Goal: Information Seeking & Learning: Find contact information

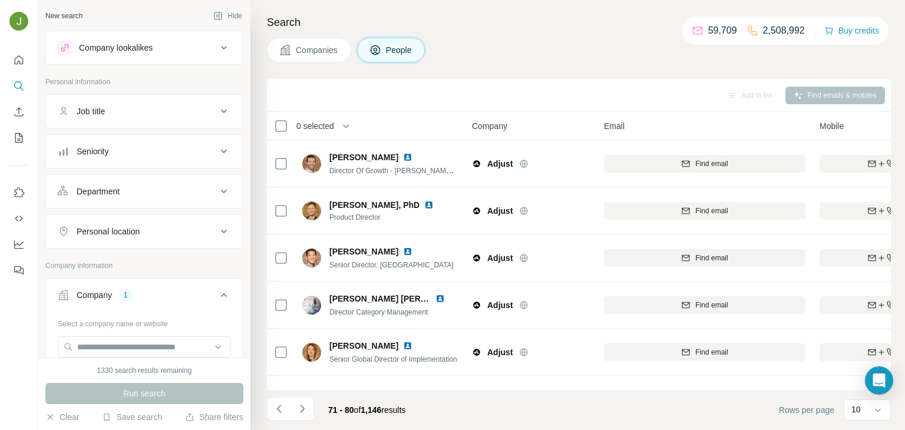
scroll to position [41, 0]
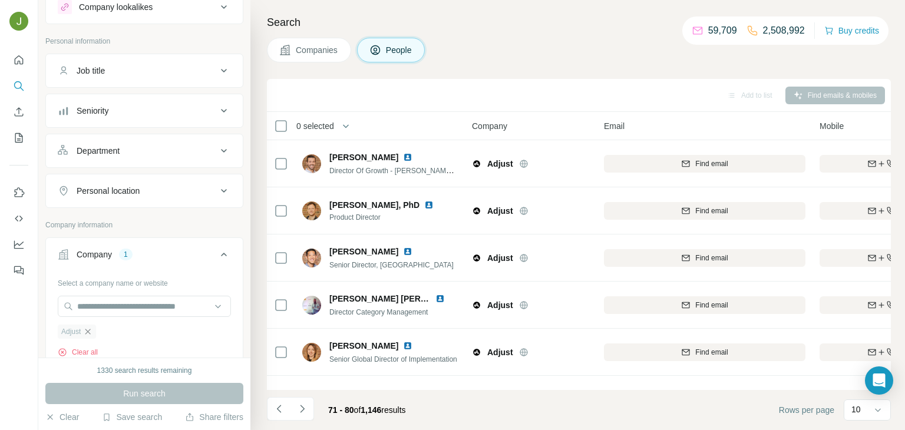
click at [88, 331] on icon "button" at bounding box center [87, 331] width 9 height 9
click at [98, 307] on input "text" at bounding box center [144, 306] width 173 height 21
paste input "**********"
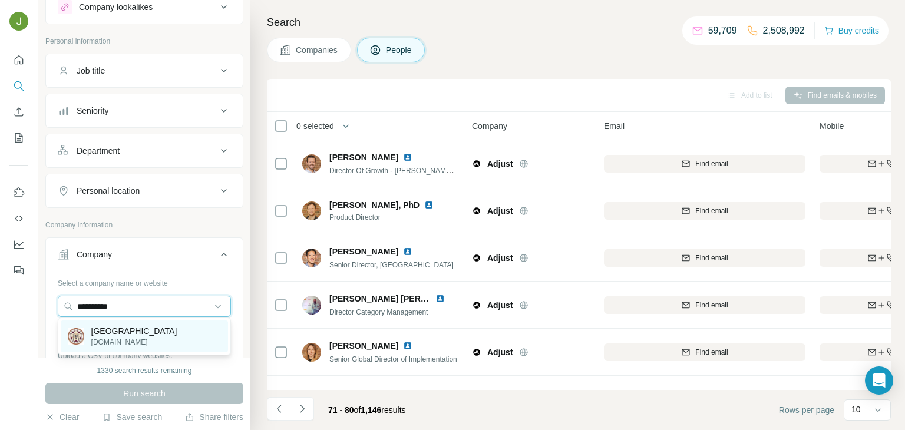
type input "**********"
click at [113, 338] on p "[DOMAIN_NAME]" at bounding box center [134, 342] width 86 height 11
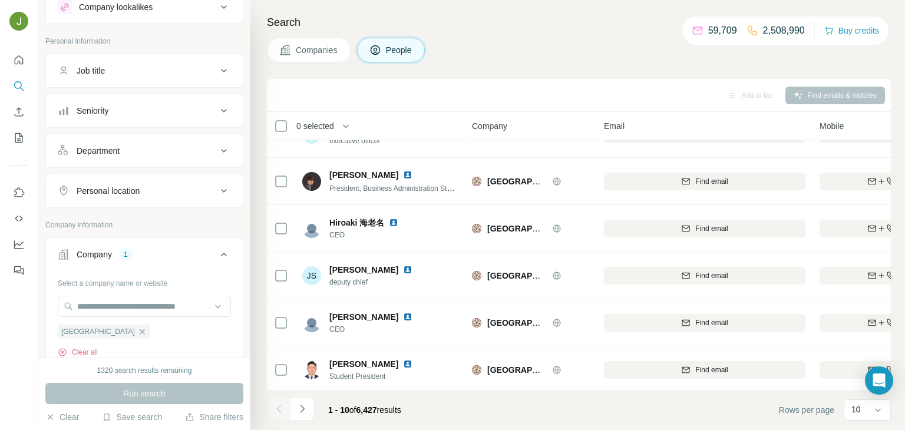
scroll to position [222, 0]
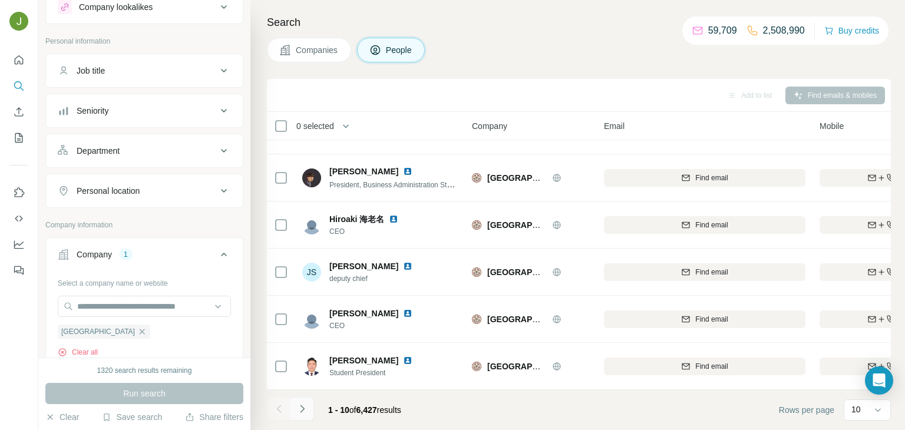
click at [308, 410] on button "Navigate to next page" at bounding box center [303, 409] width 24 height 24
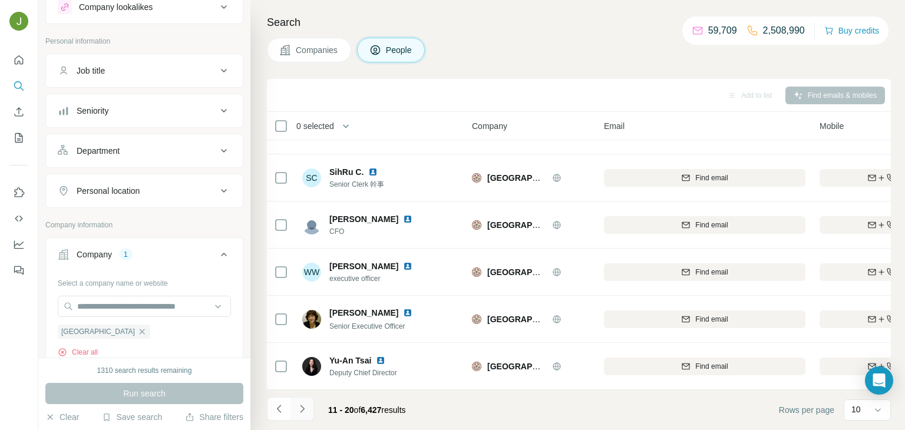
click at [297, 414] on icon "Navigate to next page" at bounding box center [303, 409] width 12 height 12
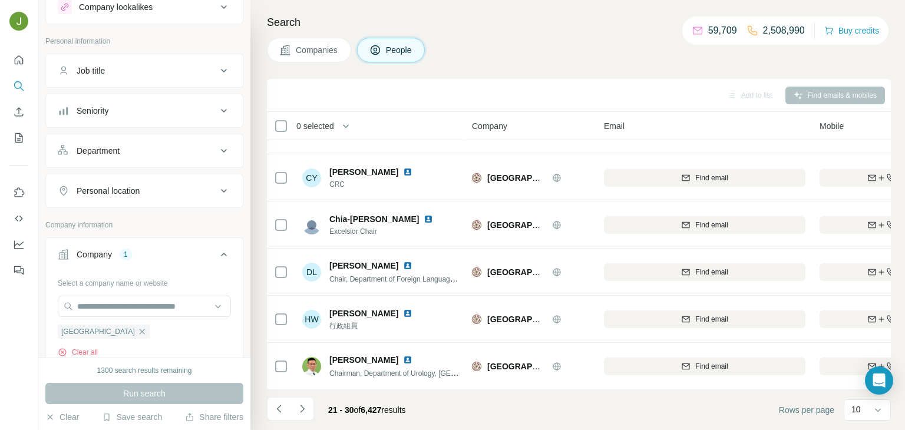
scroll to position [0, 0]
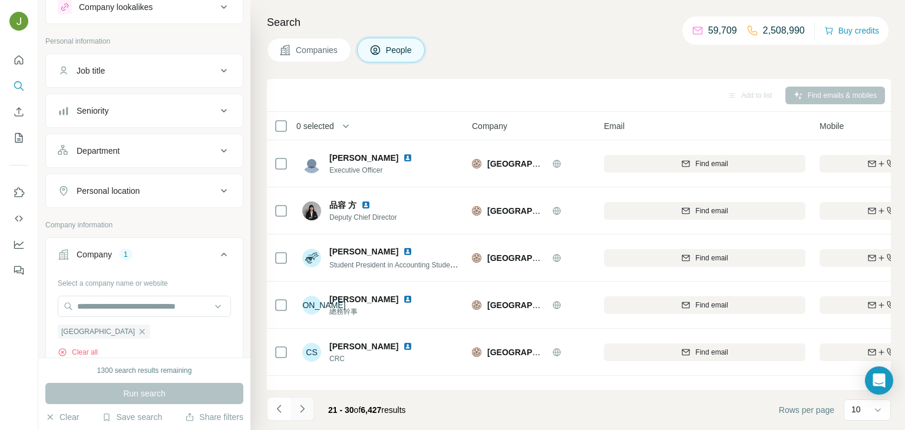
click at [304, 414] on icon "Navigate to next page" at bounding box center [303, 409] width 12 height 12
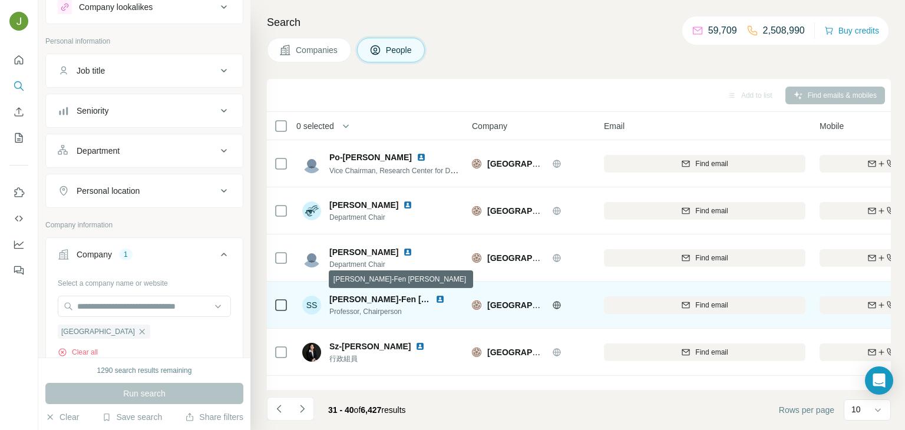
scroll to position [222, 0]
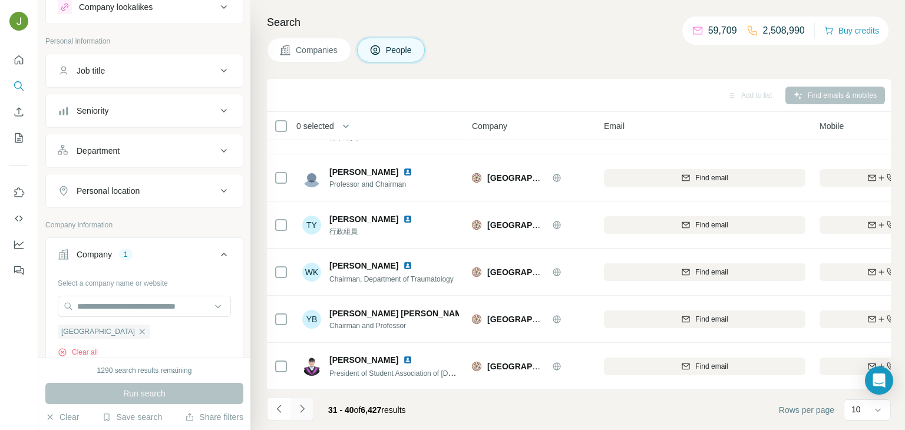
click at [298, 410] on icon "Navigate to next page" at bounding box center [303, 409] width 12 height 12
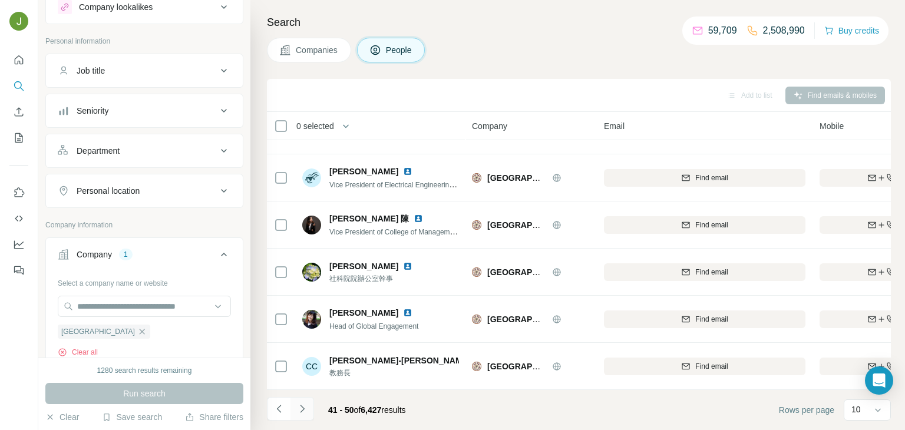
click at [304, 406] on icon "Navigate to next page" at bounding box center [303, 409] width 12 height 12
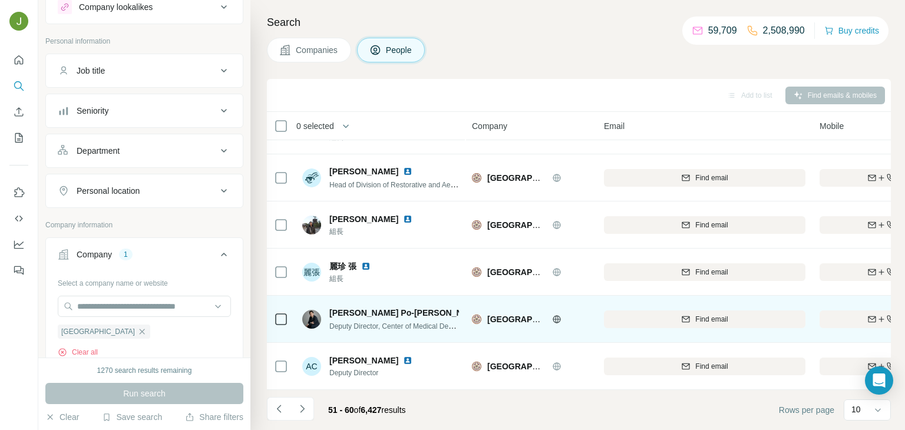
scroll to position [0, 0]
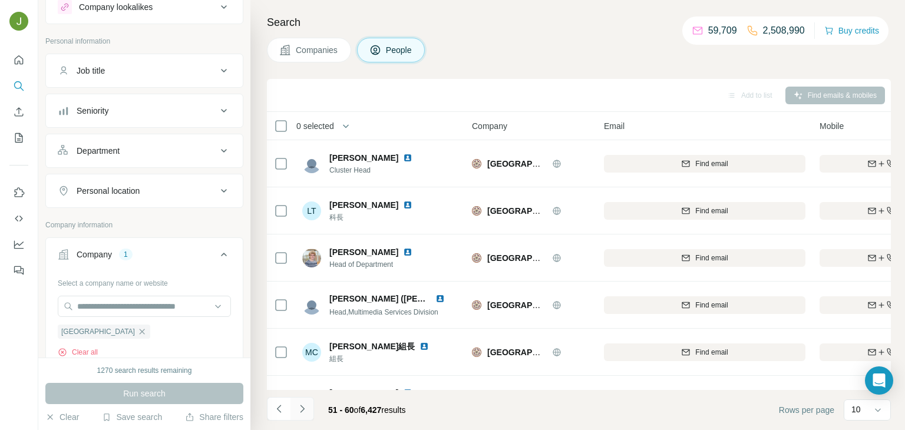
click at [302, 412] on icon "Navigate to next page" at bounding box center [303, 409] width 12 height 12
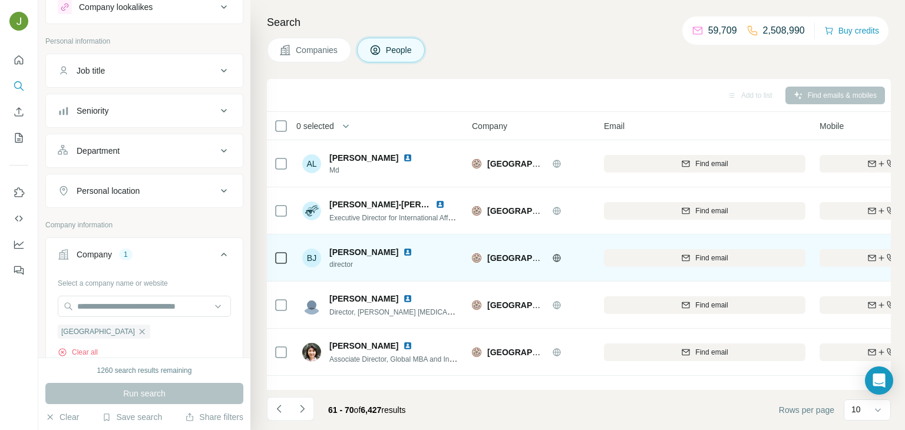
scroll to position [222, 0]
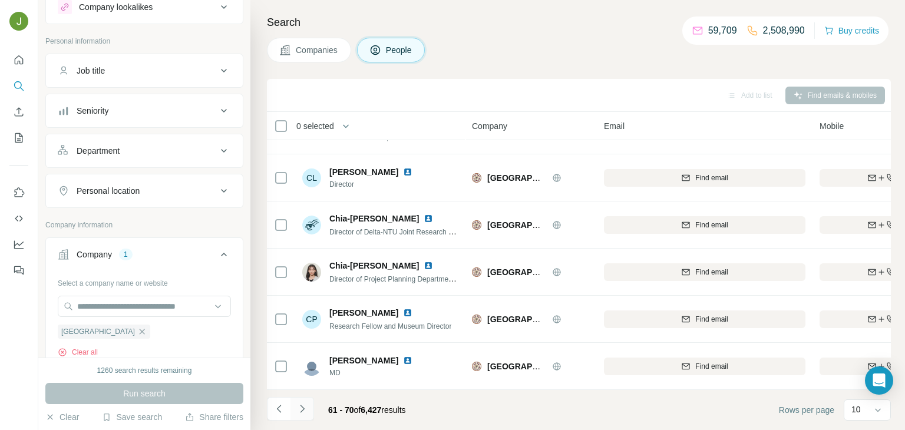
click at [302, 401] on button "Navigate to next page" at bounding box center [303, 409] width 24 height 24
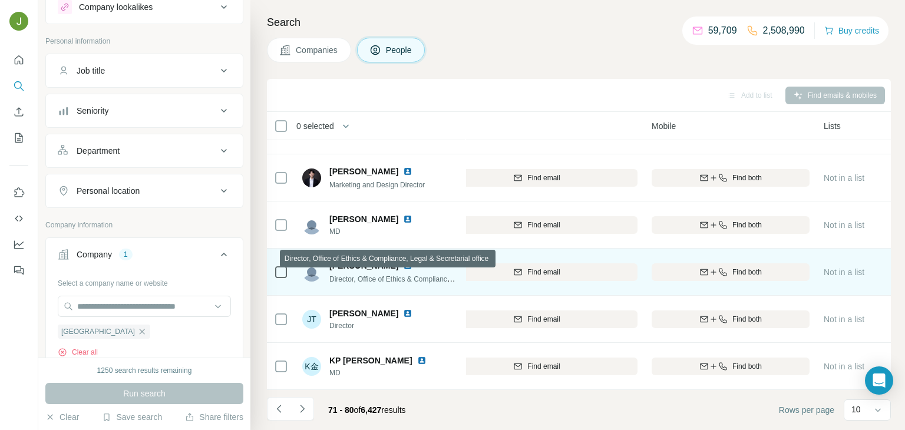
scroll to position [222, 169]
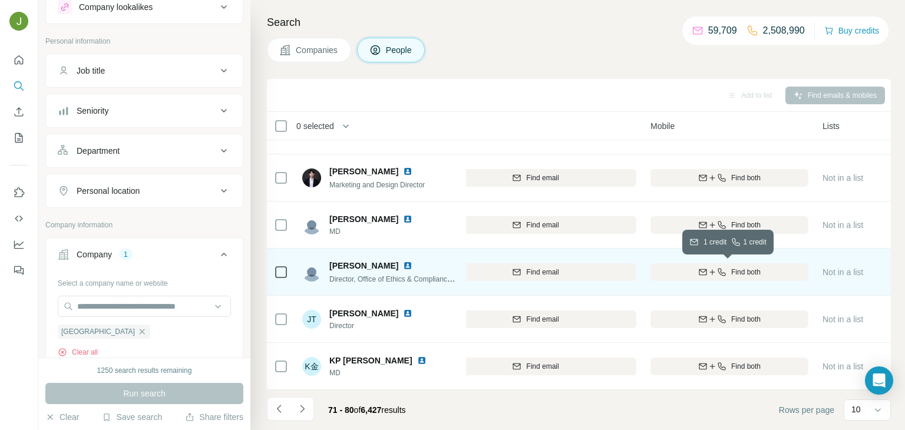
click at [753, 273] on span "Find both" at bounding box center [746, 272] width 29 height 11
click at [403, 265] on img at bounding box center [407, 265] width 9 height 9
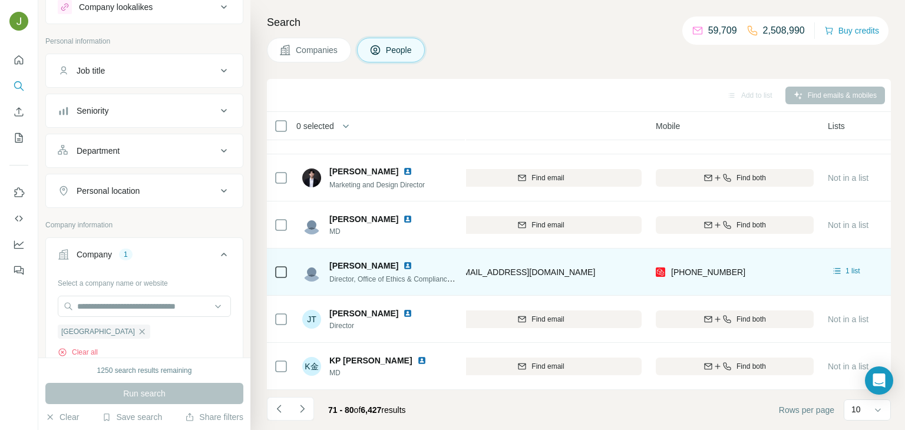
scroll to position [222, 160]
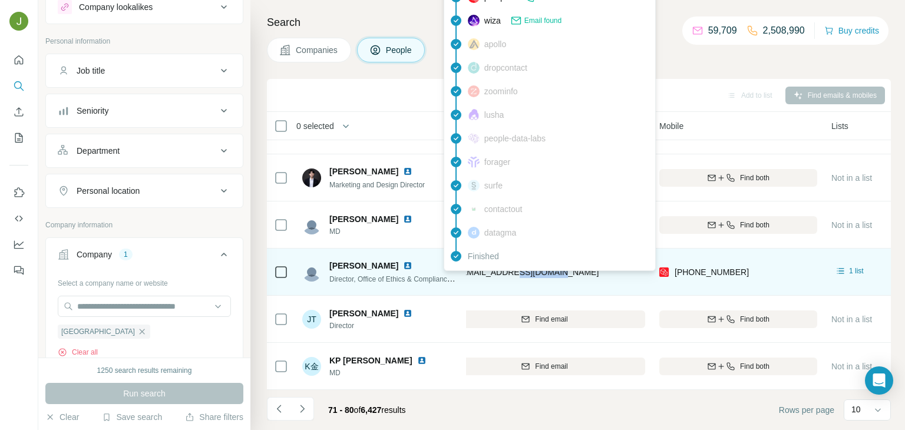
drag, startPoint x: 567, startPoint y: 273, endPoint x: 515, endPoint y: 275, distance: 51.9
click at [515, 275] on div "[EMAIL_ADDRESS][DOMAIN_NAME]" at bounding box center [545, 272] width 202 height 32
copy span "[DOMAIN_NAME]"
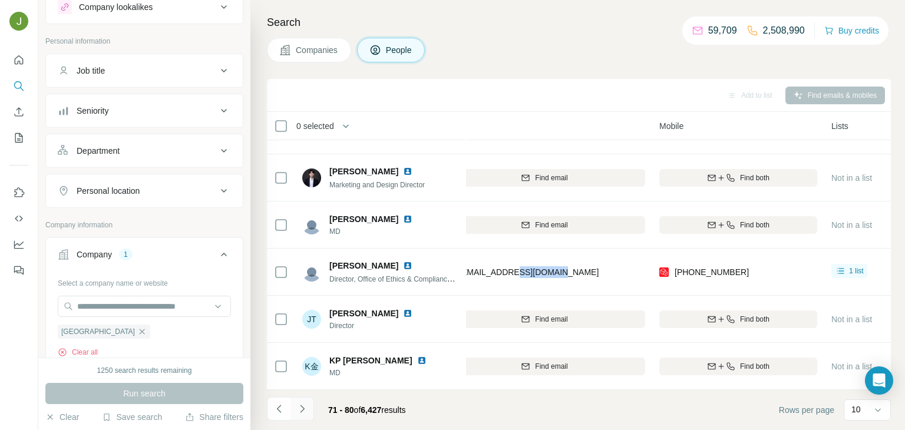
click at [302, 406] on icon "Navigate to next page" at bounding box center [303, 409] width 12 height 12
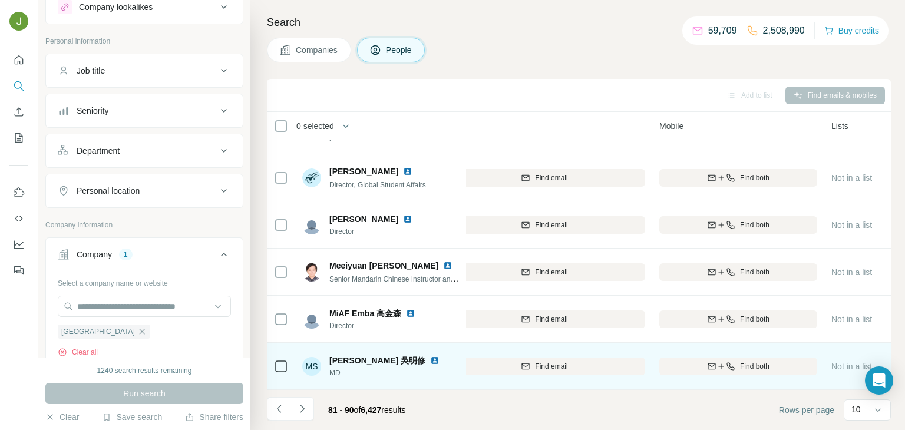
scroll to position [0, 160]
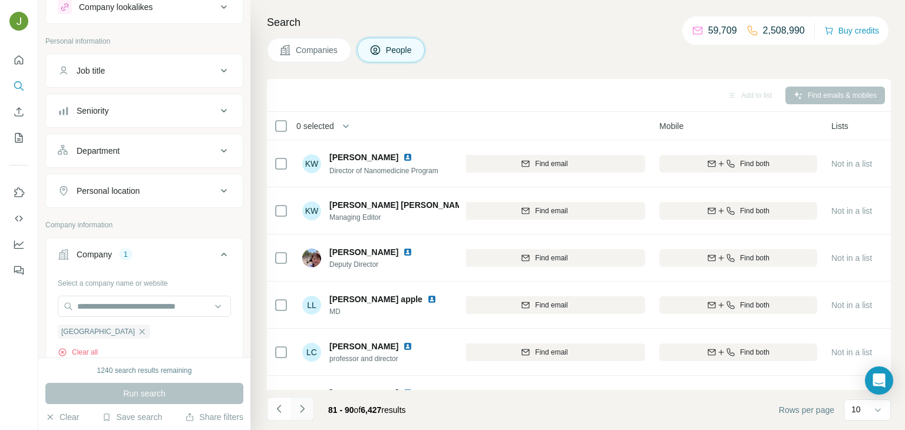
click at [303, 410] on icon "Navigate to next page" at bounding box center [303, 409] width 12 height 12
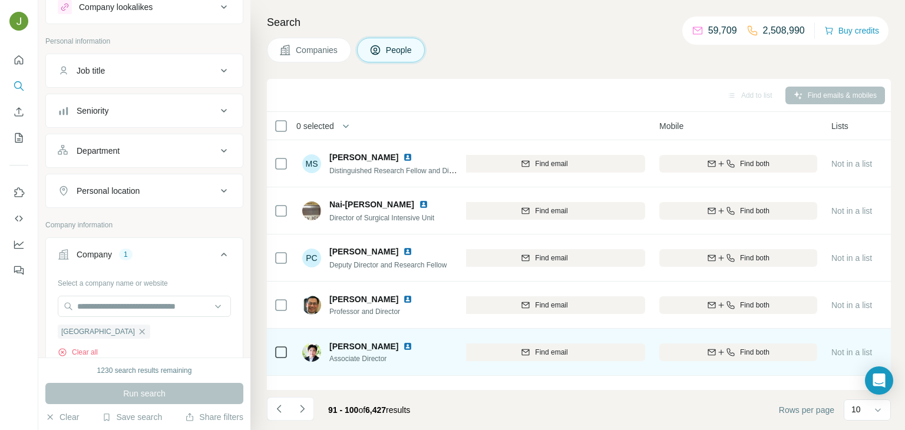
scroll to position [222, 160]
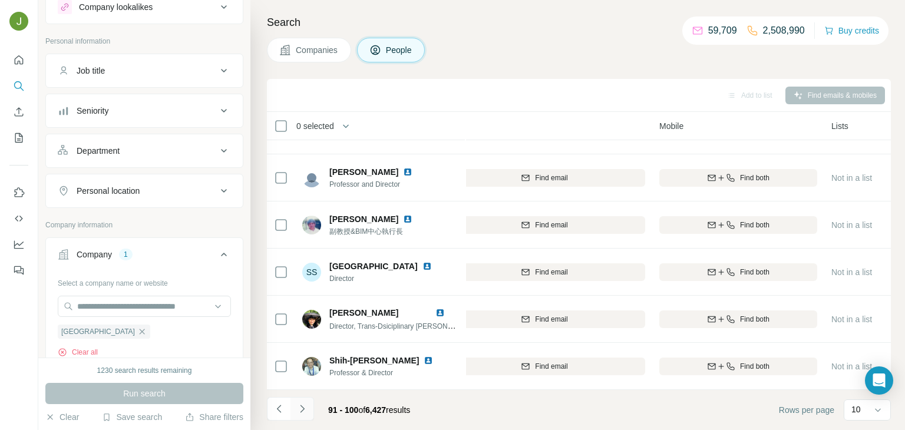
click at [305, 411] on icon "Navigate to next page" at bounding box center [303, 409] width 12 height 12
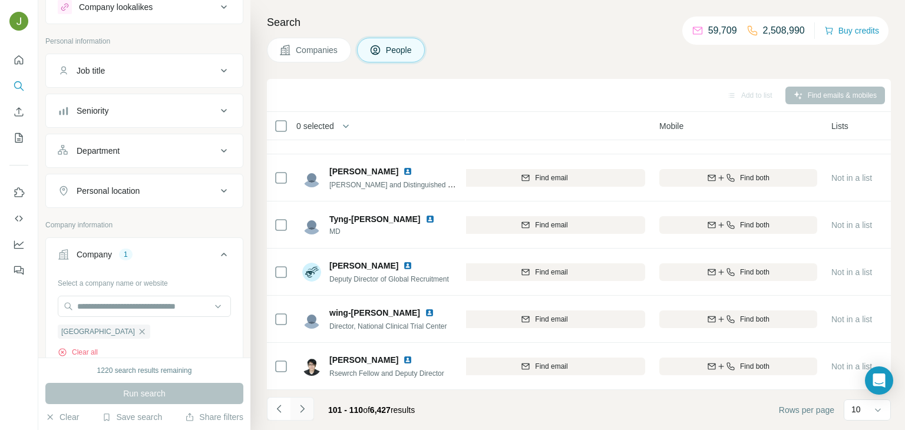
click at [304, 409] on icon "Navigate to next page" at bounding box center [302, 409] width 4 height 8
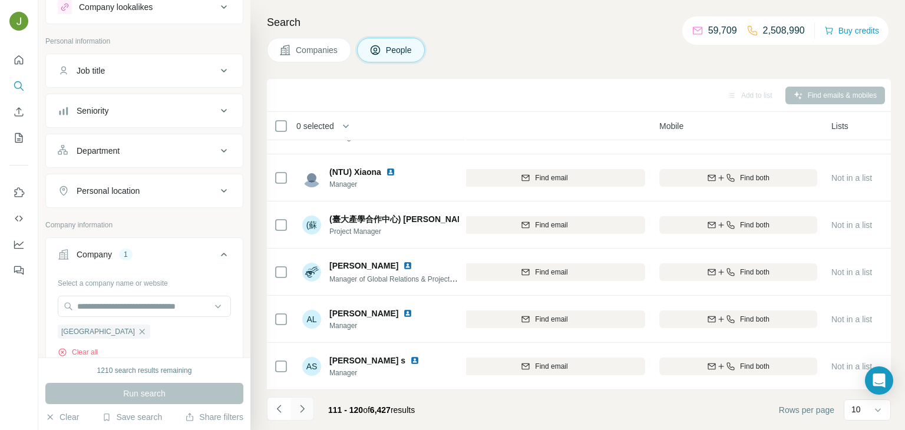
click at [298, 404] on icon "Navigate to next page" at bounding box center [303, 409] width 12 height 12
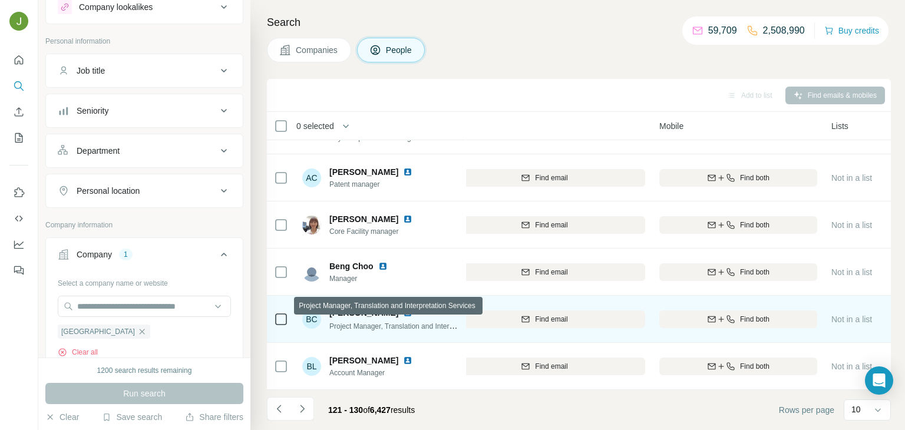
scroll to position [0, 160]
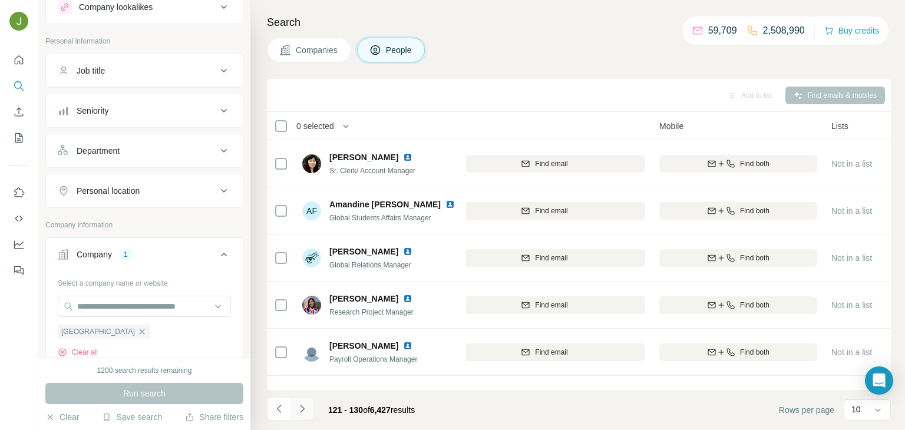
click at [297, 409] on icon "Navigate to next page" at bounding box center [303, 409] width 12 height 12
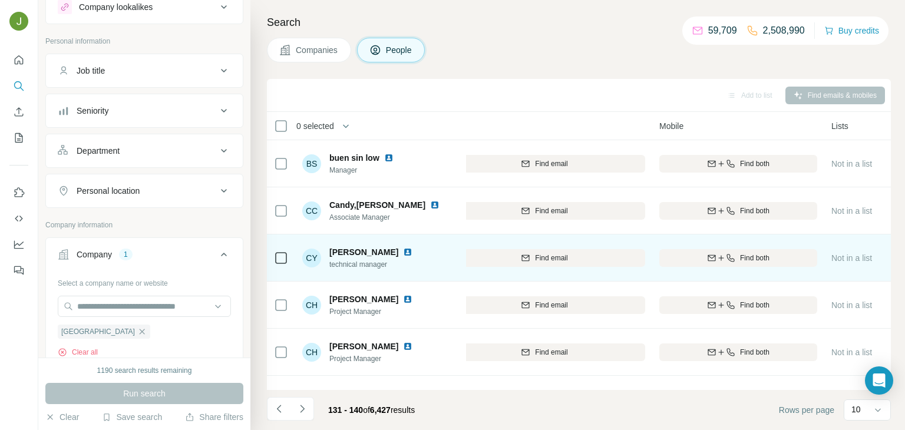
scroll to position [222, 160]
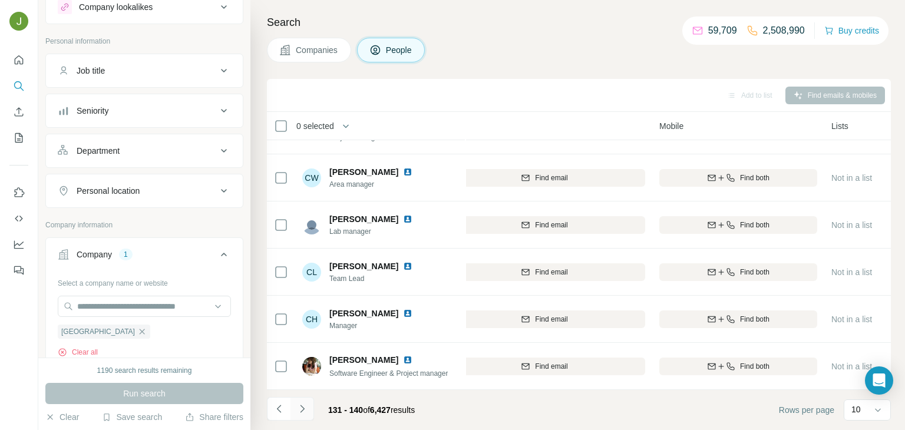
click at [308, 410] on button "Navigate to next page" at bounding box center [303, 409] width 24 height 24
click at [294, 413] on button "Navigate to next page" at bounding box center [303, 409] width 24 height 24
click at [299, 403] on icon "Navigate to next page" at bounding box center [303, 409] width 12 height 12
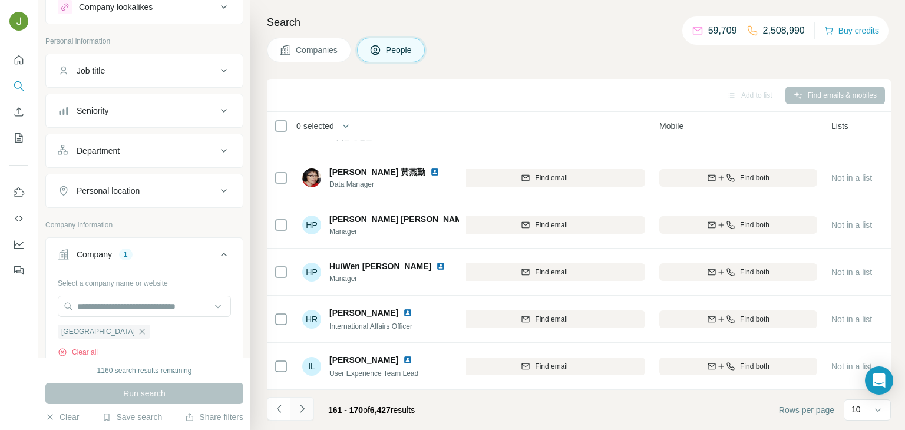
click at [305, 411] on icon "Navigate to next page" at bounding box center [303, 409] width 12 height 12
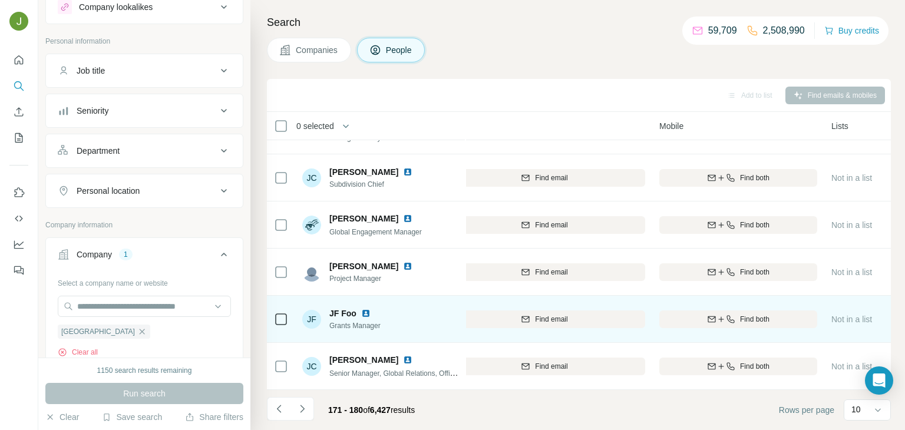
scroll to position [0, 160]
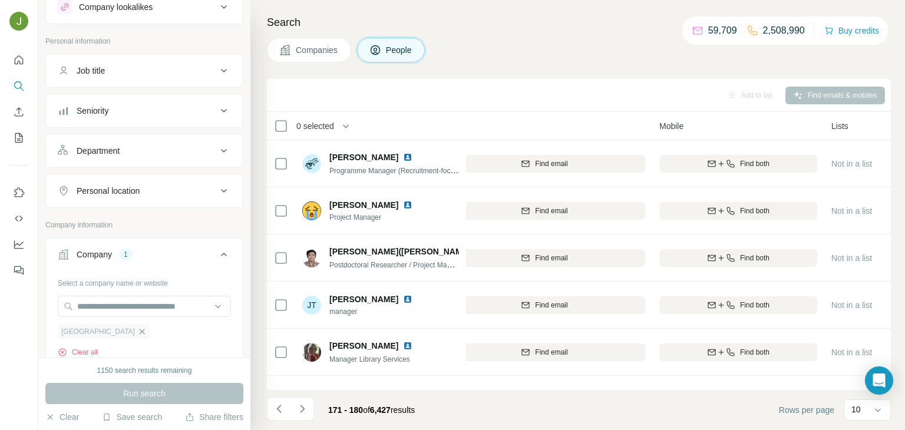
click at [145, 332] on icon "button" at bounding box center [142, 331] width 5 height 5
click at [136, 311] on input "text" at bounding box center [144, 306] width 173 height 21
paste input "*******"
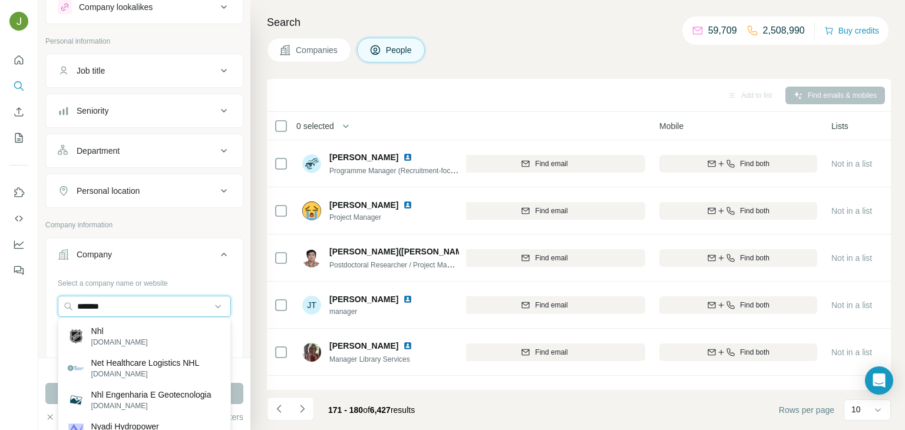
type input "*******"
click at [129, 332] on div "Nhl [DOMAIN_NAME]" at bounding box center [144, 337] width 167 height 32
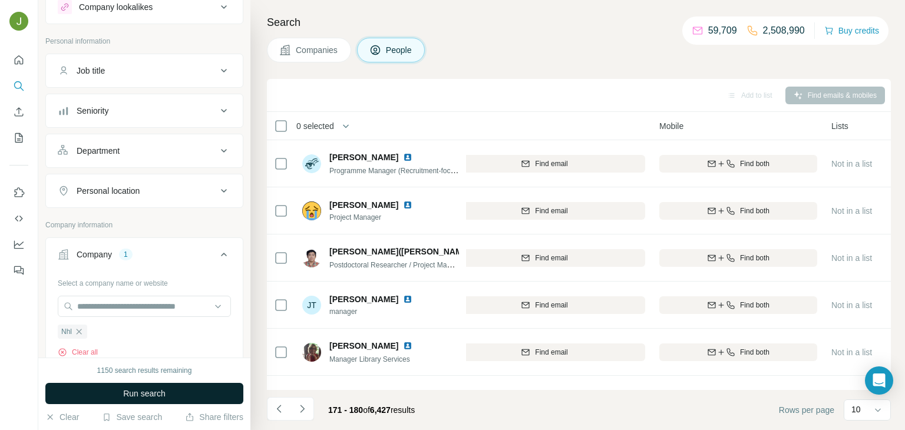
click at [156, 394] on span "Run search" at bounding box center [144, 394] width 42 height 12
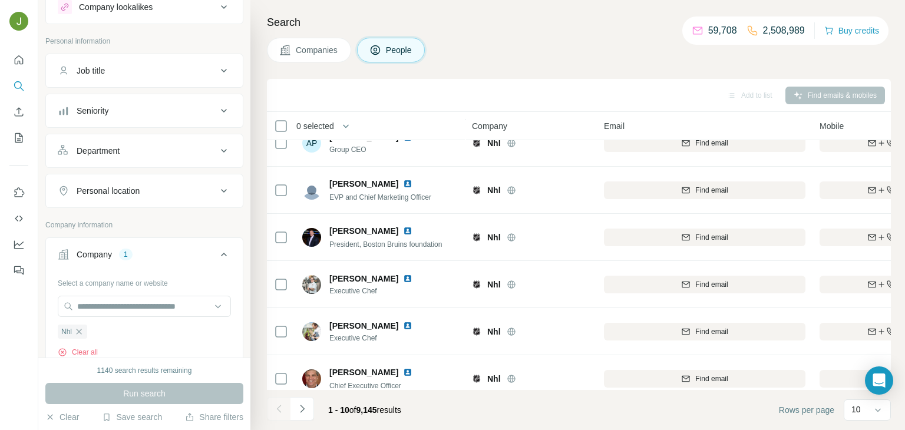
scroll to position [222, 0]
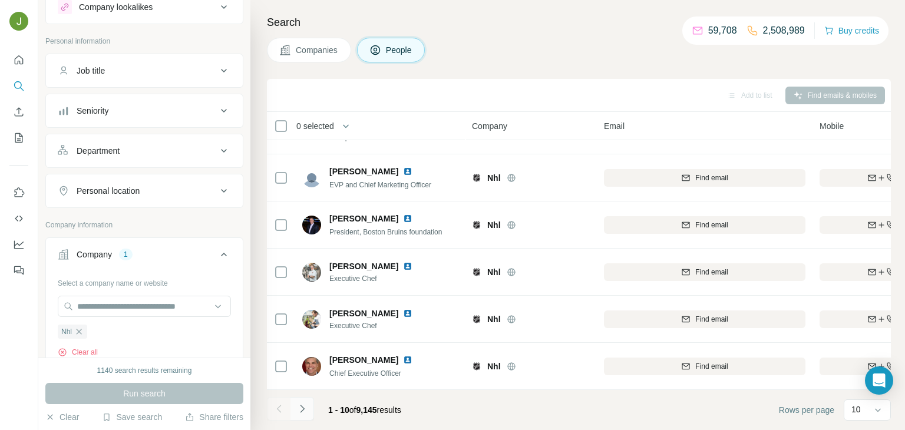
click at [305, 413] on icon "Navigate to next page" at bounding box center [303, 409] width 12 height 12
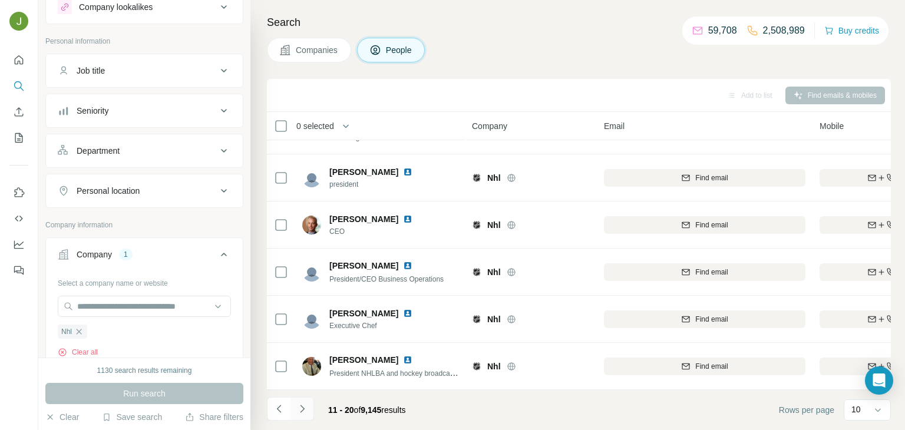
click at [299, 410] on icon "Navigate to next page" at bounding box center [303, 409] width 12 height 12
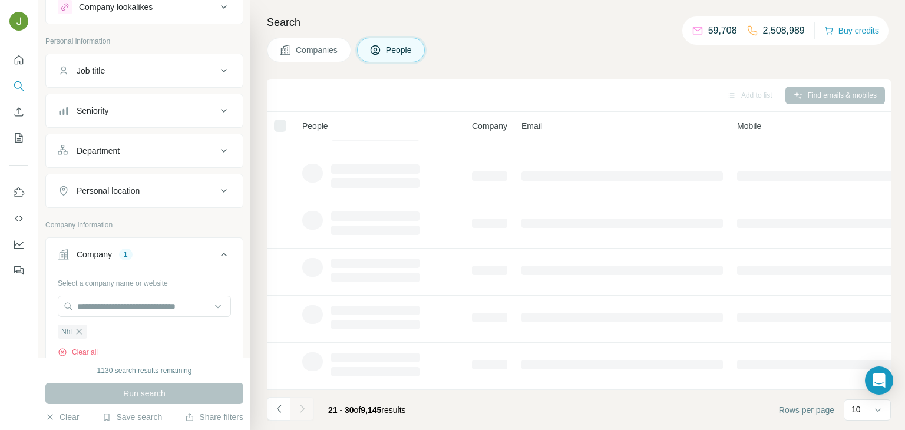
scroll to position [0, 0]
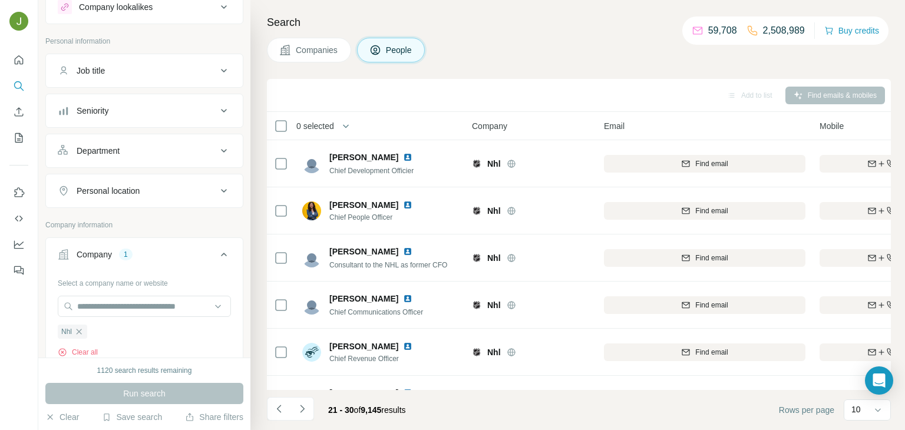
click at [303, 414] on icon "Navigate to next page" at bounding box center [303, 409] width 12 height 12
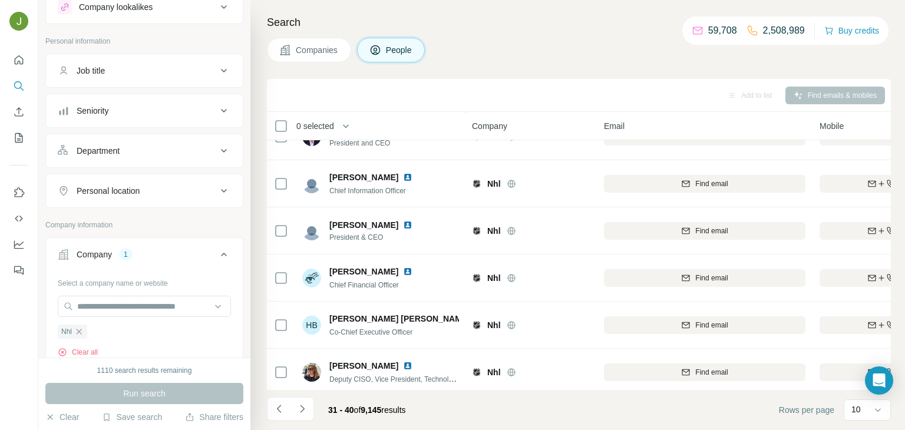
scroll to position [222, 0]
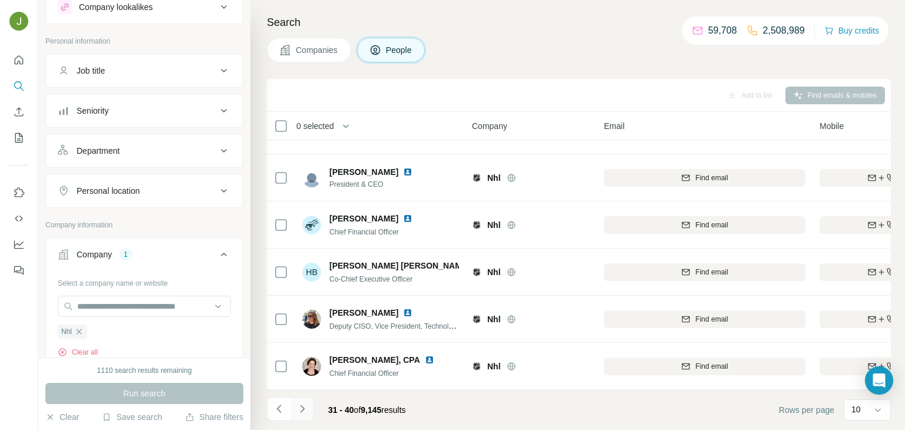
click at [303, 409] on icon "Navigate to next page" at bounding box center [302, 409] width 4 height 8
click at [305, 403] on icon "Navigate to next page" at bounding box center [303, 409] width 12 height 12
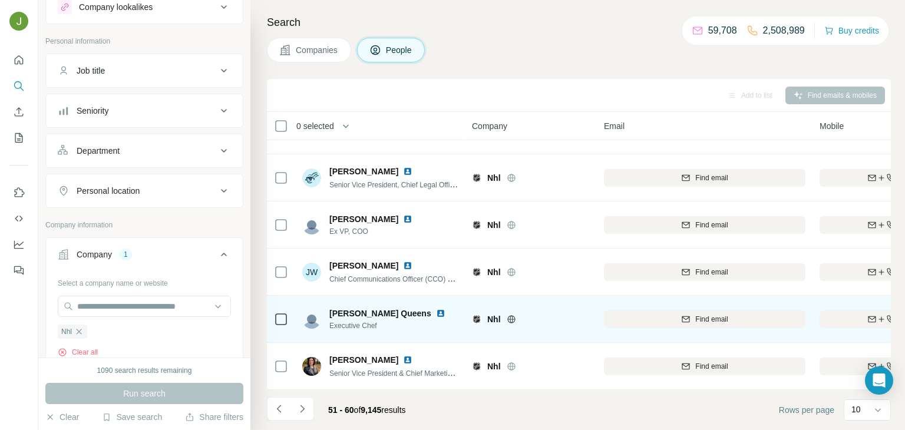
scroll to position [0, 0]
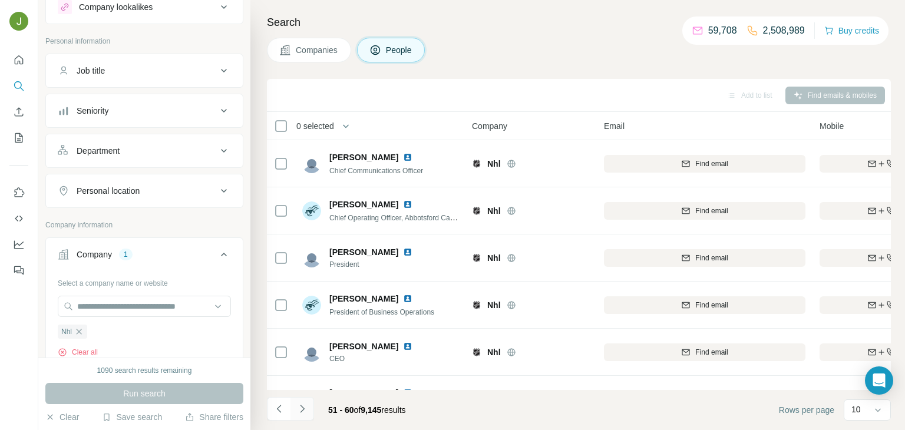
click at [301, 413] on icon "Navigate to next page" at bounding box center [303, 409] width 12 height 12
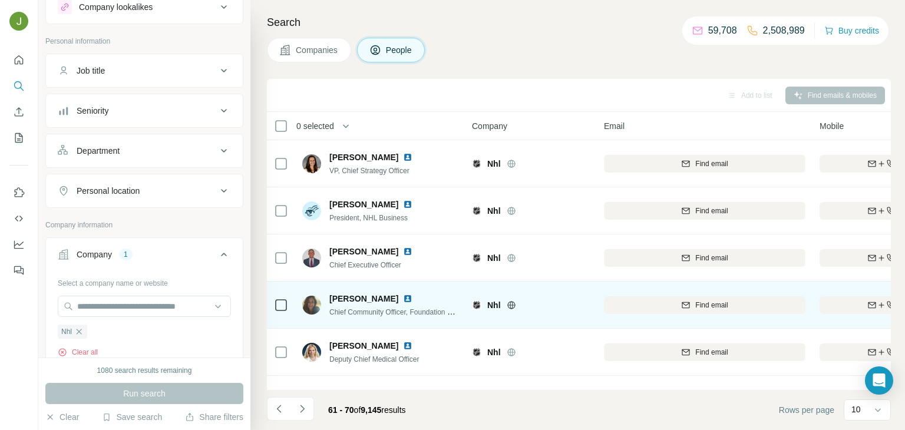
scroll to position [222, 0]
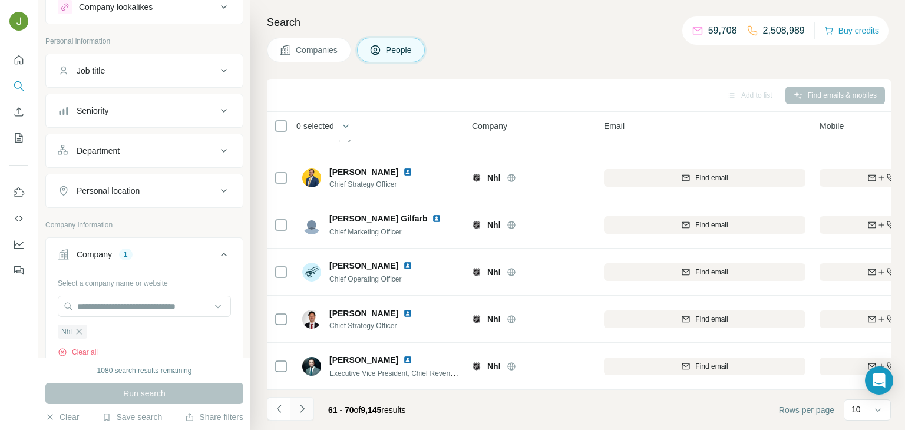
click at [297, 407] on icon "Navigate to next page" at bounding box center [303, 409] width 12 height 12
click at [307, 410] on icon "Navigate to next page" at bounding box center [303, 409] width 12 height 12
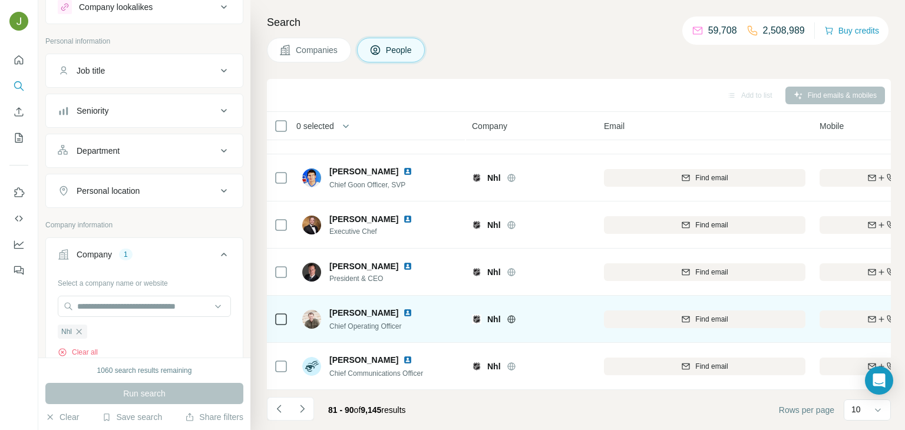
scroll to position [0, 0]
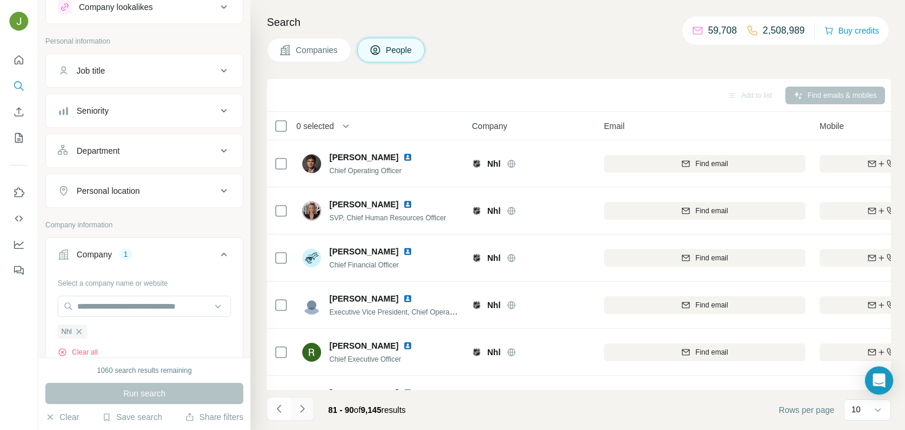
click at [298, 410] on icon "Navigate to next page" at bounding box center [303, 409] width 12 height 12
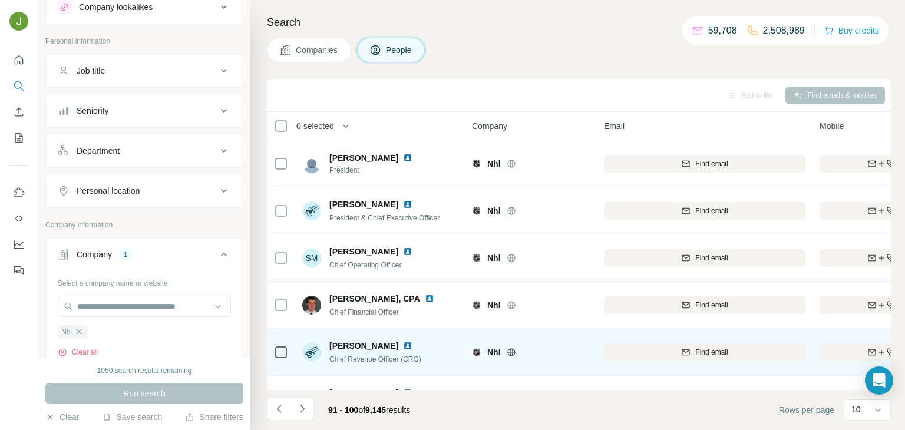
scroll to position [222, 0]
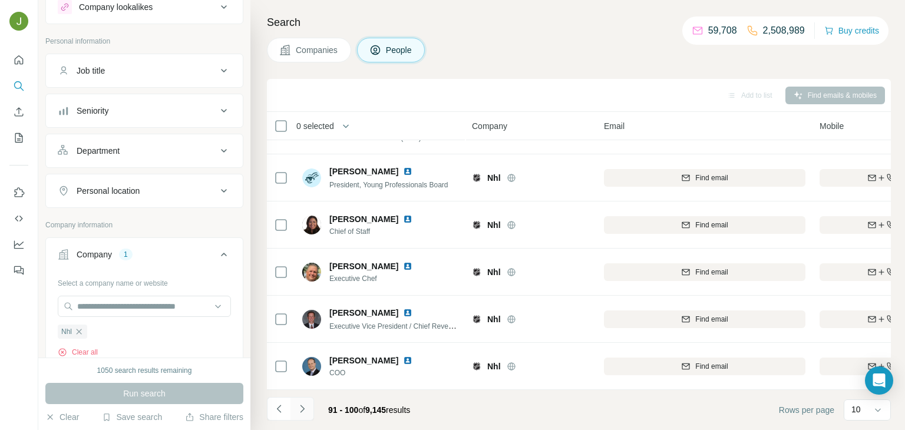
click at [302, 408] on icon "Navigate to next page" at bounding box center [303, 409] width 12 height 12
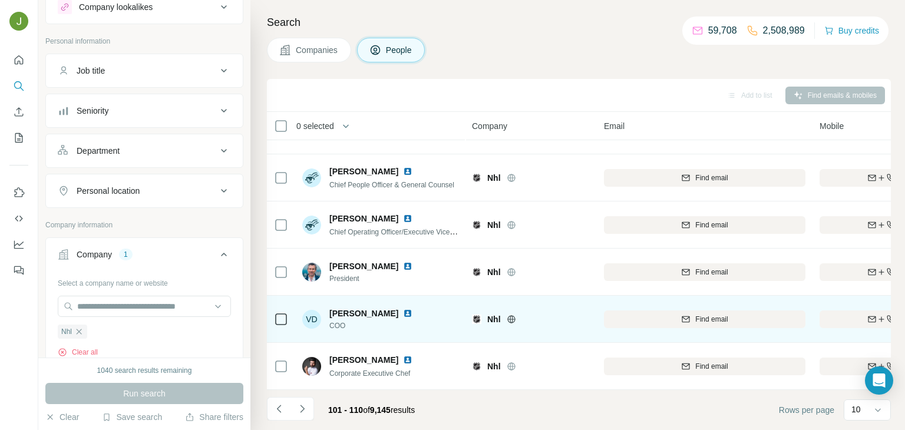
scroll to position [0, 0]
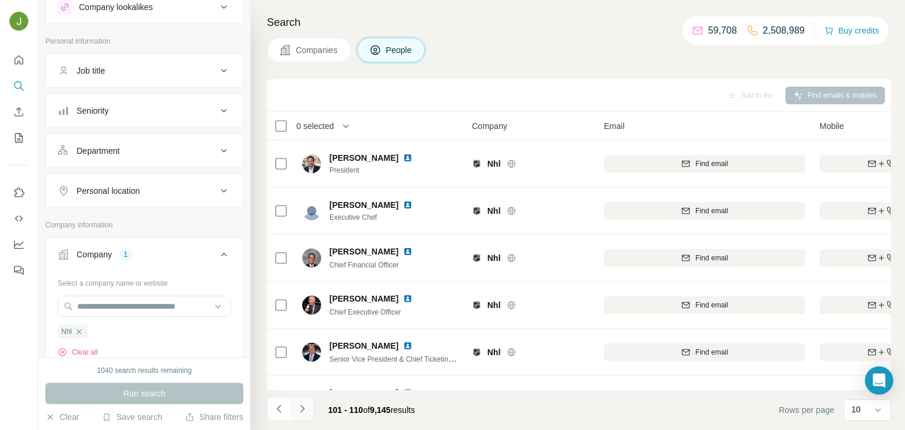
click at [302, 400] on button "Navigate to next page" at bounding box center [303, 409] width 24 height 24
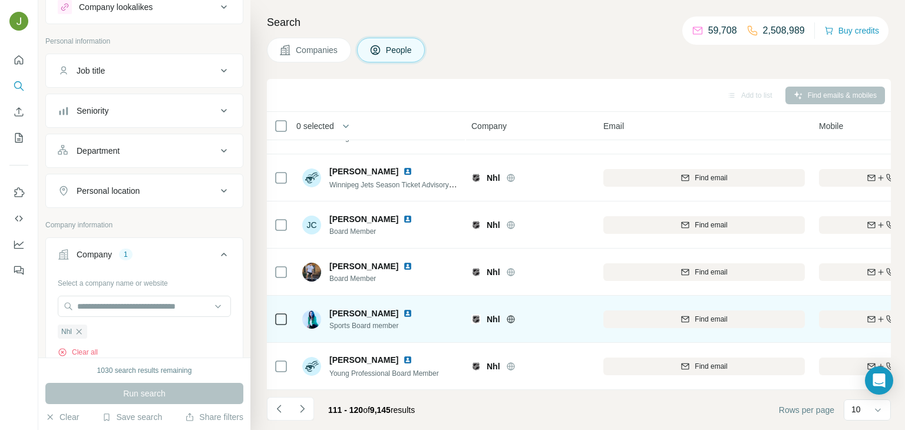
scroll to position [0, 1]
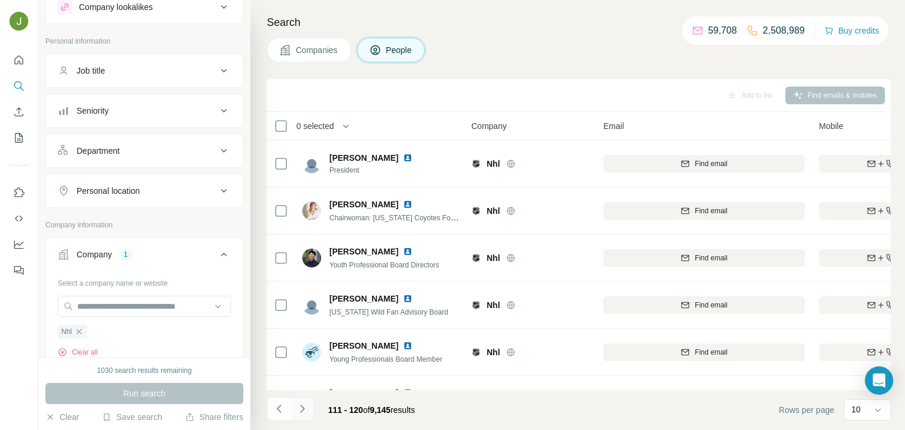
click at [299, 411] on icon "Navigate to next page" at bounding box center [303, 409] width 12 height 12
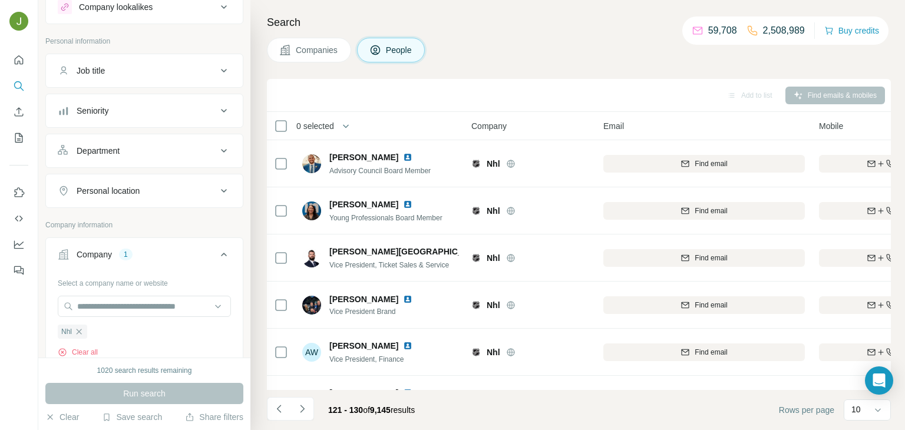
scroll to position [222, 1]
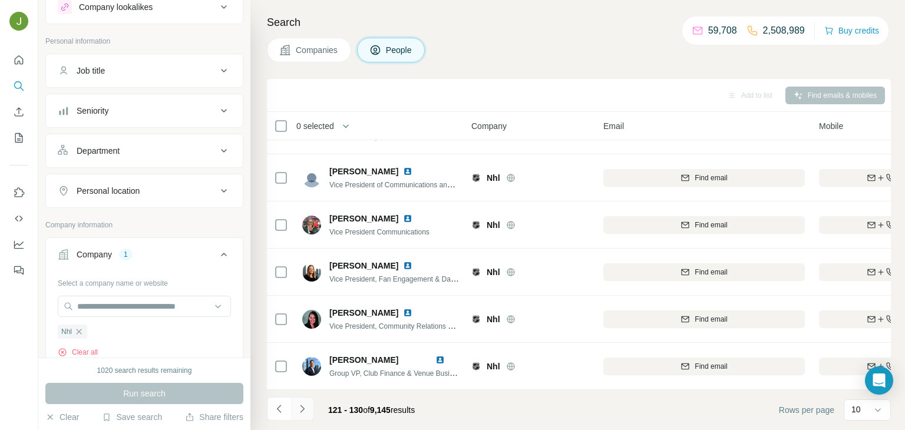
click at [305, 413] on icon "Navigate to next page" at bounding box center [303, 409] width 12 height 12
click at [307, 407] on icon "Navigate to next page" at bounding box center [303, 409] width 12 height 12
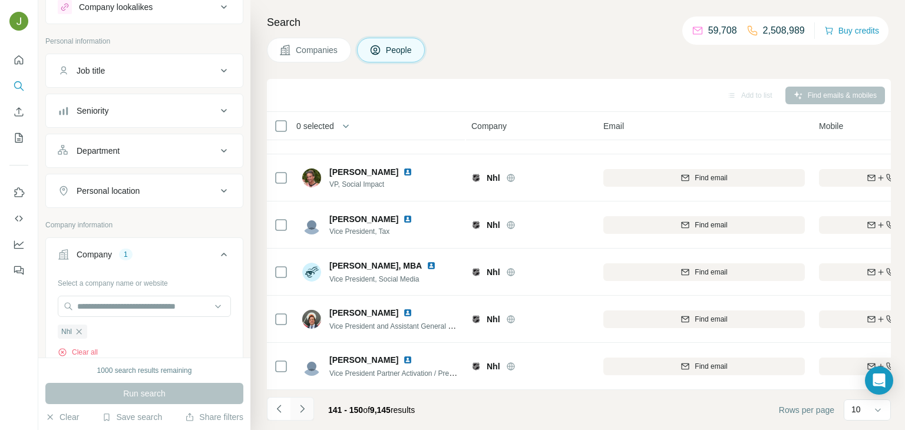
click at [304, 406] on icon "Navigate to next page" at bounding box center [303, 409] width 12 height 12
